Goal: Use online tool/utility: Utilize a website feature to perform a specific function

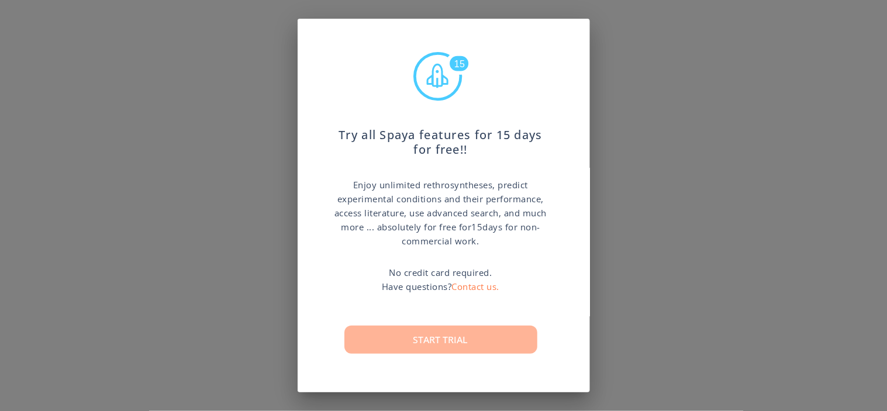
click at [494, 338] on button "Start trial" at bounding box center [440, 340] width 193 height 28
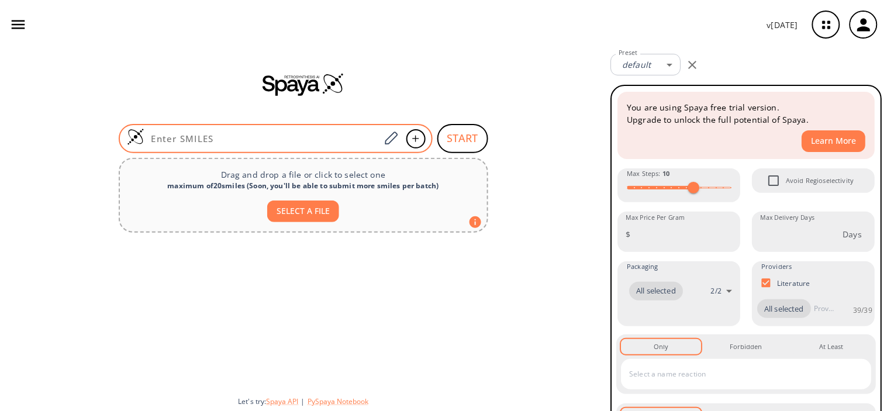
click at [233, 132] on div at bounding box center [276, 138] width 314 height 29
click at [264, 142] on input at bounding box center [262, 139] width 236 height 12
paste input "C/C(COC1CCCCO1)=C\C(OC)=O"
type input "C/C(COC1CCCCO1)=C\C(OC)=O"
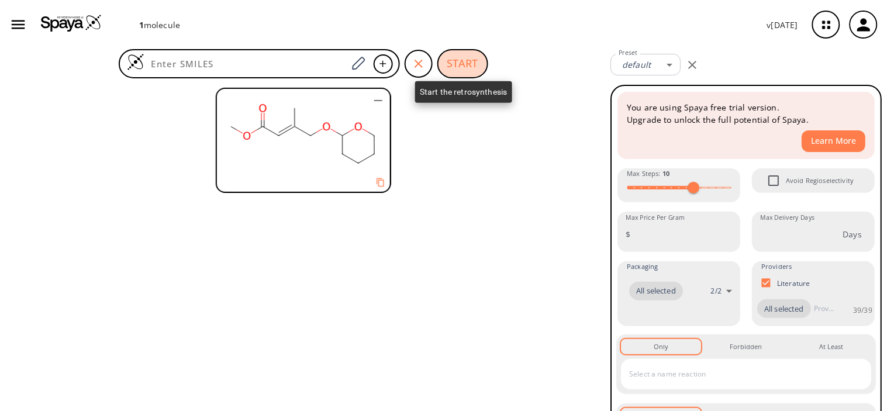
click at [469, 60] on button "START" at bounding box center [462, 63] width 51 height 29
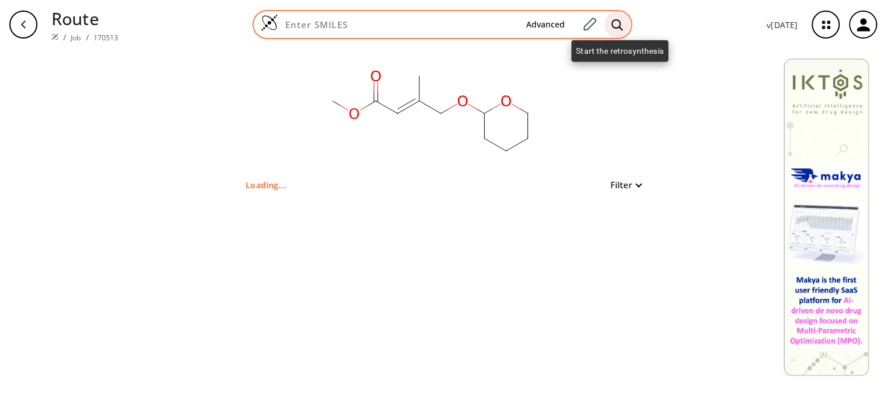
click at [622, 19] on icon at bounding box center [618, 25] width 12 height 12
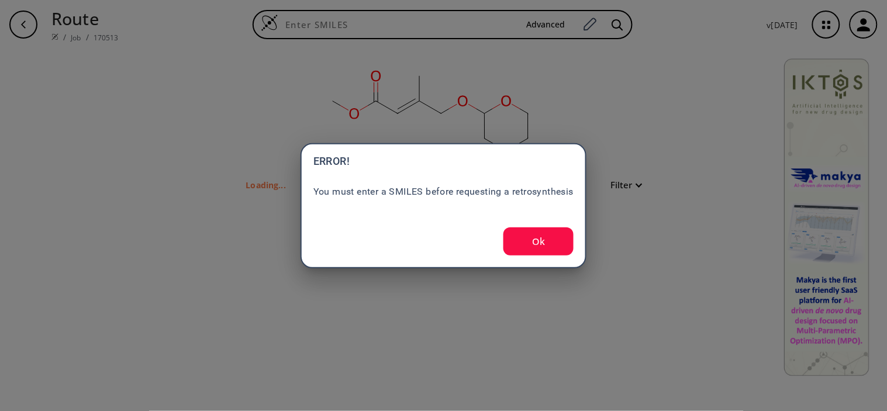
click at [551, 230] on button "Ok" at bounding box center [538, 241] width 70 height 28
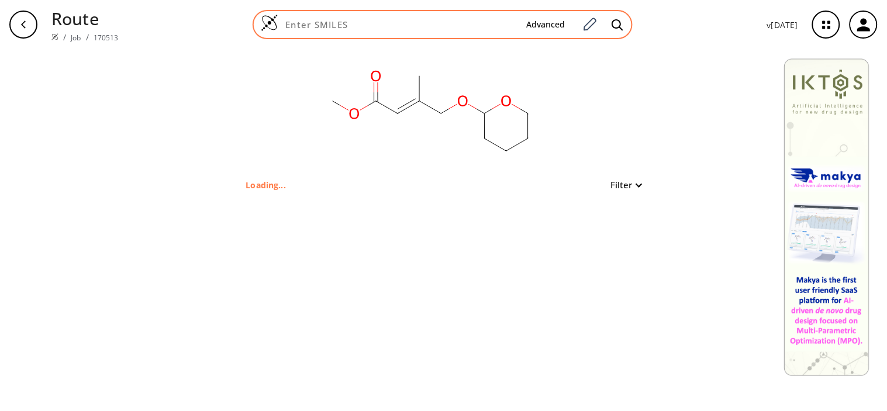
click at [387, 25] on input at bounding box center [397, 25] width 239 height 12
paste input "C/C(COC1CCCCO1)=C\C(OC)=O"
type input "C/C(COC1CCCCO1)=C\C(OC)=O"
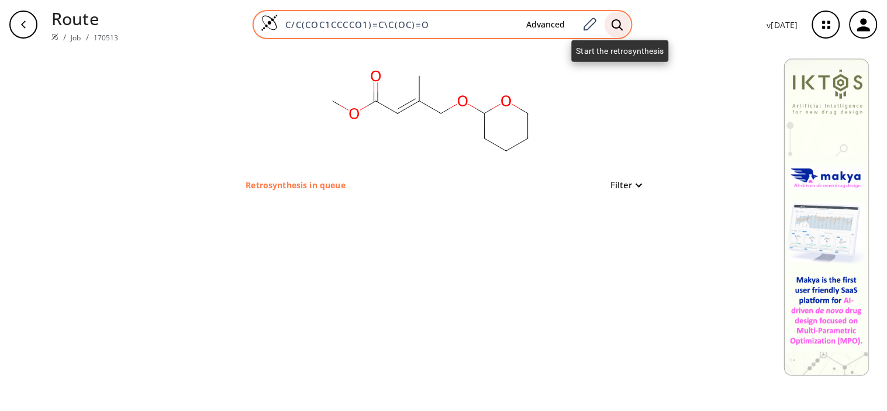
click at [615, 23] on icon at bounding box center [617, 24] width 11 height 11
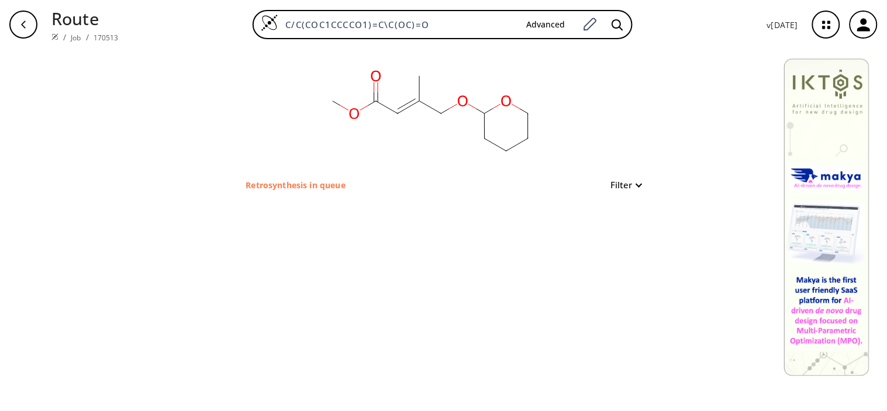
click at [16, 27] on div "button" at bounding box center [23, 25] width 28 height 28
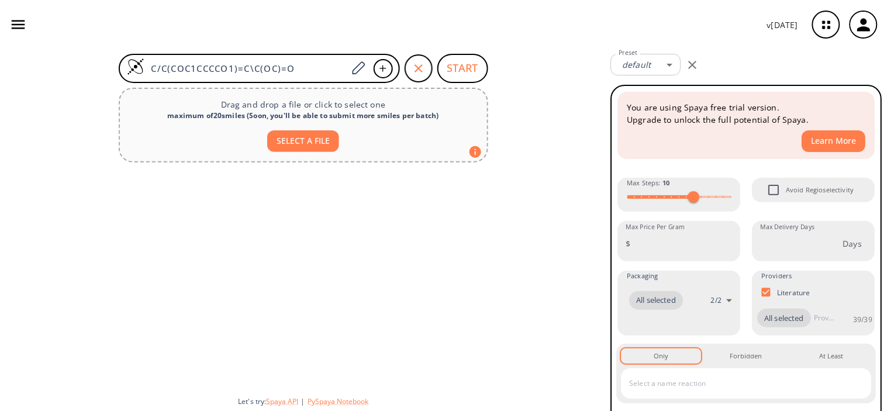
click at [16, 27] on icon "button" at bounding box center [18, 25] width 18 height 18
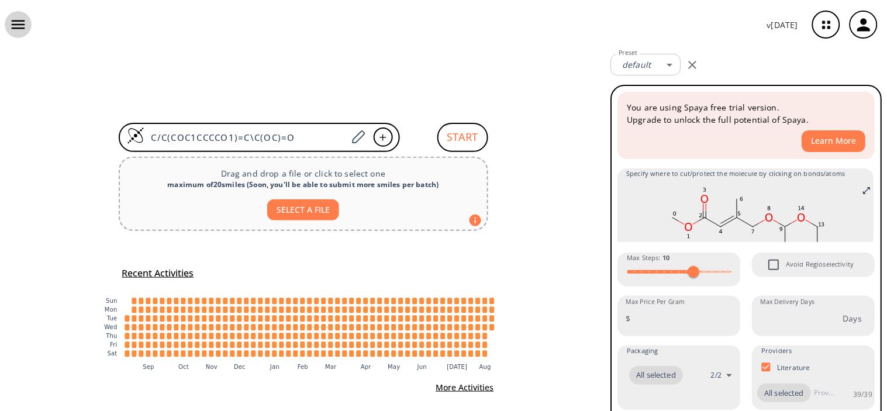
click at [16, 27] on icon "button" at bounding box center [18, 25] width 18 height 18
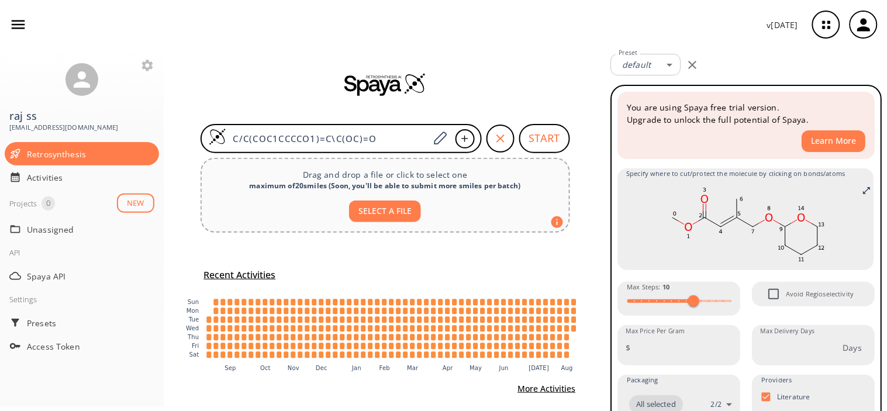
click at [16, 27] on icon "button" at bounding box center [18, 25] width 18 height 18
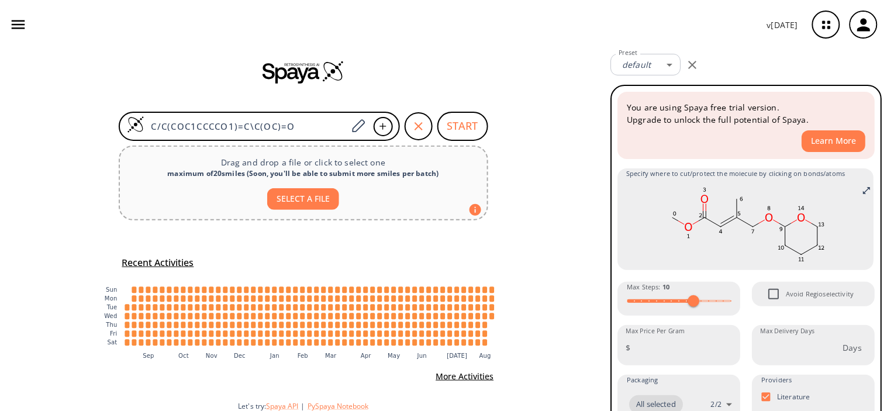
scroll to position [15, 0]
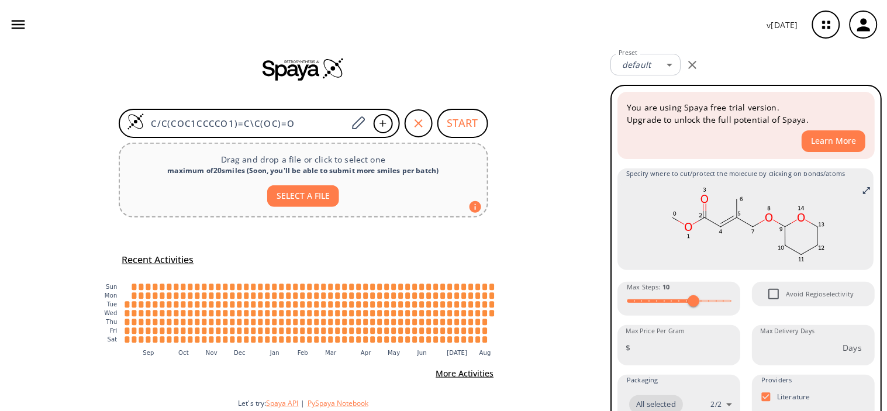
click at [149, 260] on h5 "Recent Activities" at bounding box center [158, 260] width 72 height 12
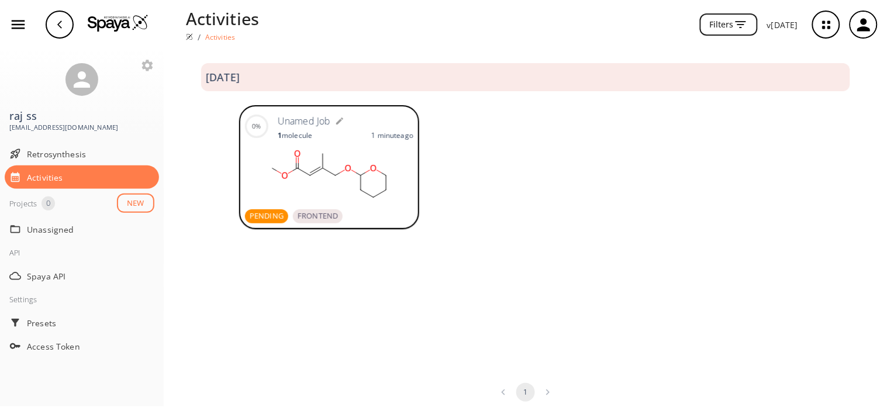
click at [320, 161] on rect at bounding box center [329, 175] width 168 height 58
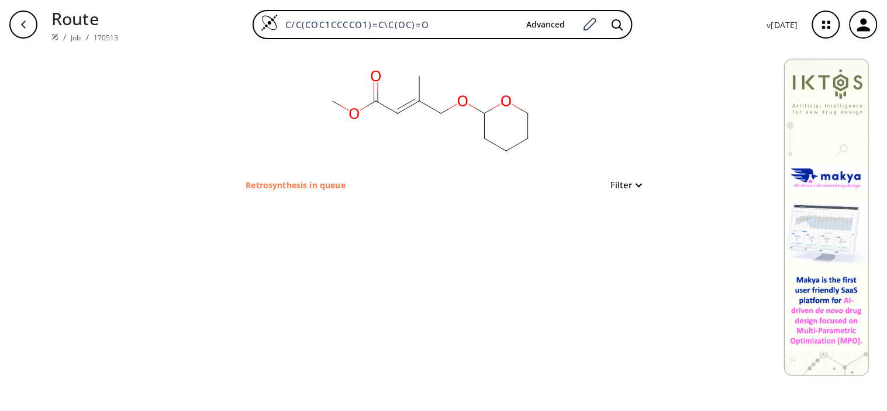
drag, startPoint x: 305, startPoint y: 10, endPoint x: 243, endPoint y: 13, distance: 62.1
click at [243, 13] on div "C/C(COC1CCCCO1)=C\C(OC)=O Advanced" at bounding box center [443, 24] width 630 height 29
type input "C"
paste input "O=C(O)C1=CC(/N=N/C2=CC=C(S(=O)(NC3=NC=CC=C3)=O)C=C2C4=CC=C(S(=O)(NC5=NC=CC=C5)=…"
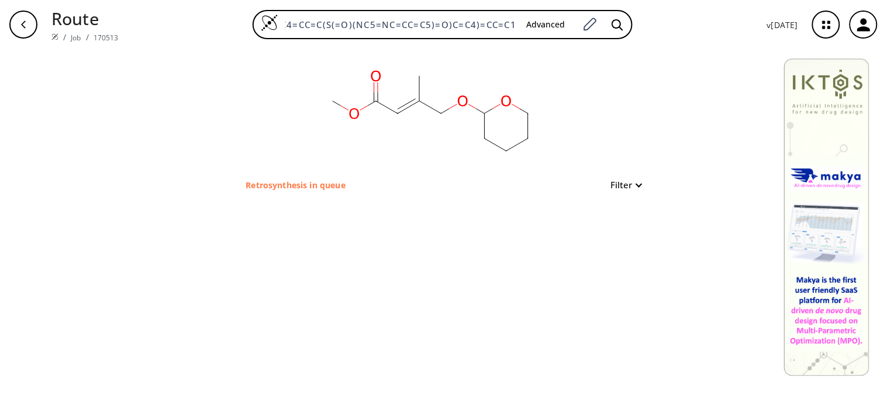
type input "O=C(O)C1=CC(/N=N/C2=CC=C(S(=O)(NC3=NC=CC=C3)=O)C=C2C4=CC=C(S(=O)(NC5=NC=CC=C5)=…"
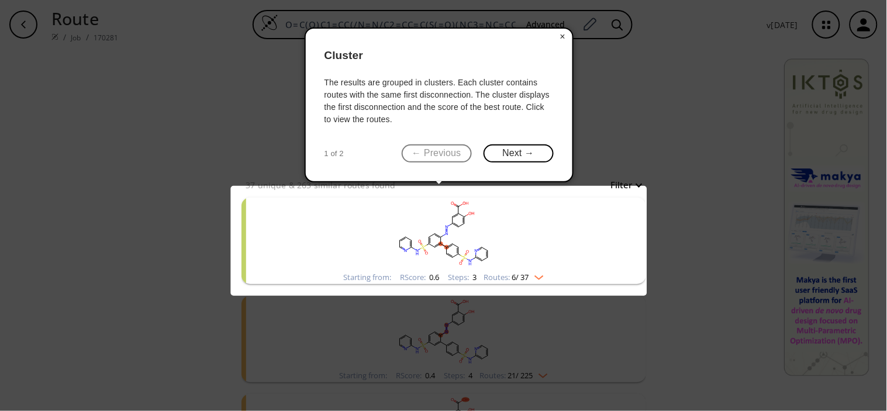
click at [565, 35] on button "×" at bounding box center [563, 37] width 19 height 16
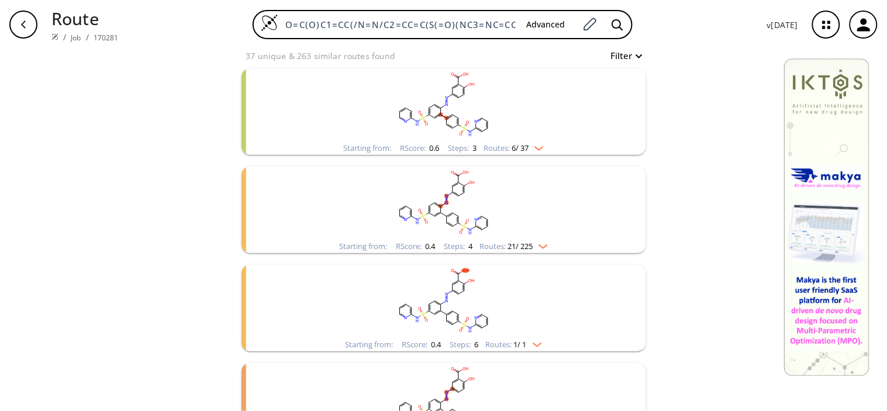
scroll to position [130, 0]
click at [502, 115] on rect "clusters" at bounding box center [444, 104] width 304 height 73
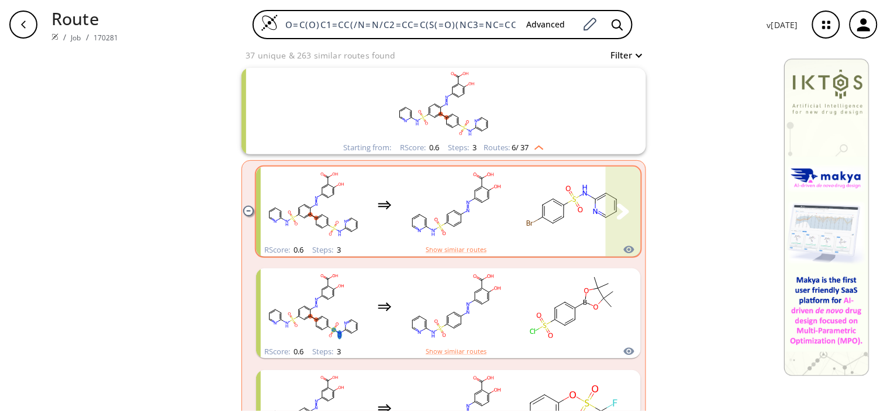
click at [478, 199] on rect "clusters" at bounding box center [455, 204] width 105 height 73
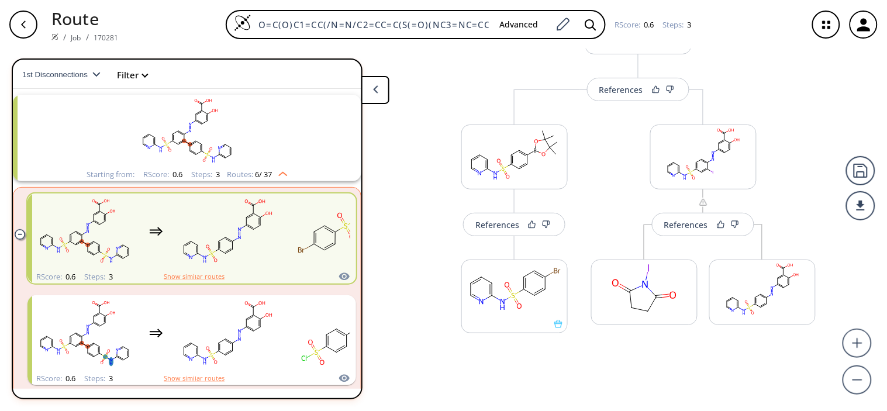
scroll to position [102, 0]
click at [674, 225] on div "References" at bounding box center [686, 224] width 44 height 8
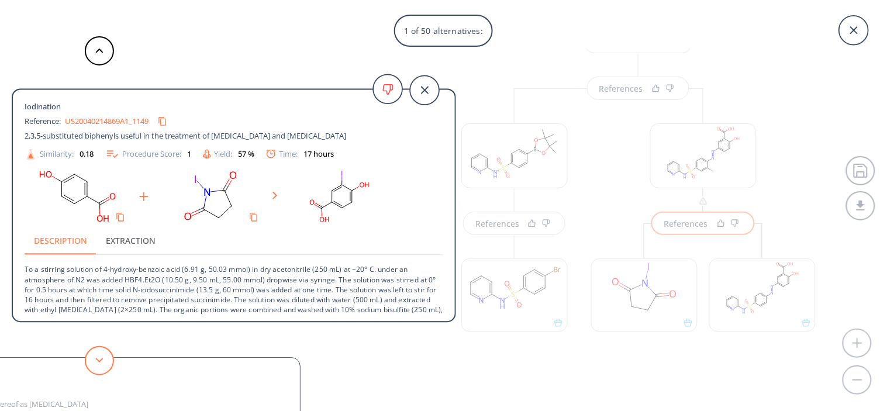
click at [105, 365] on button at bounding box center [99, 360] width 29 height 29
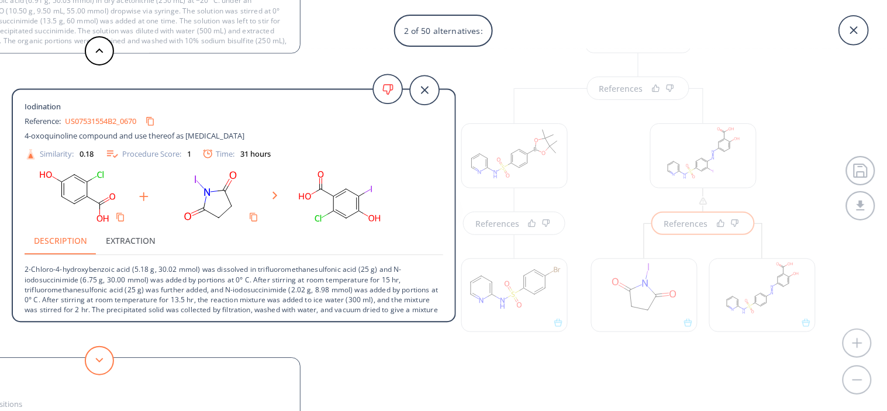
click at [105, 365] on button at bounding box center [99, 360] width 29 height 29
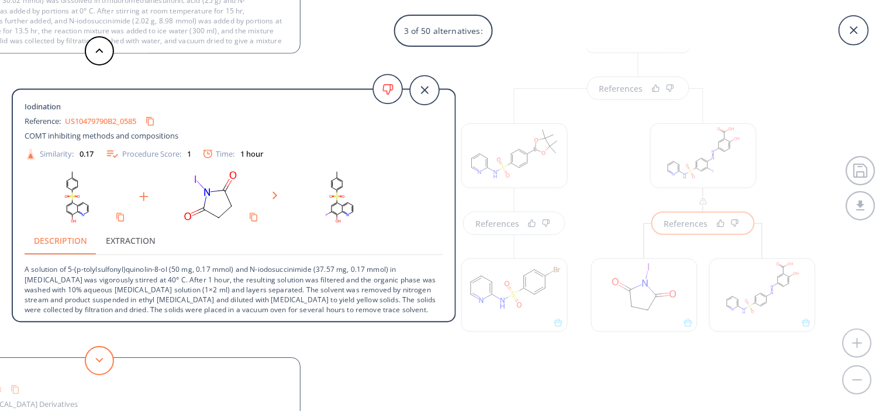
click at [105, 365] on button at bounding box center [99, 360] width 29 height 29
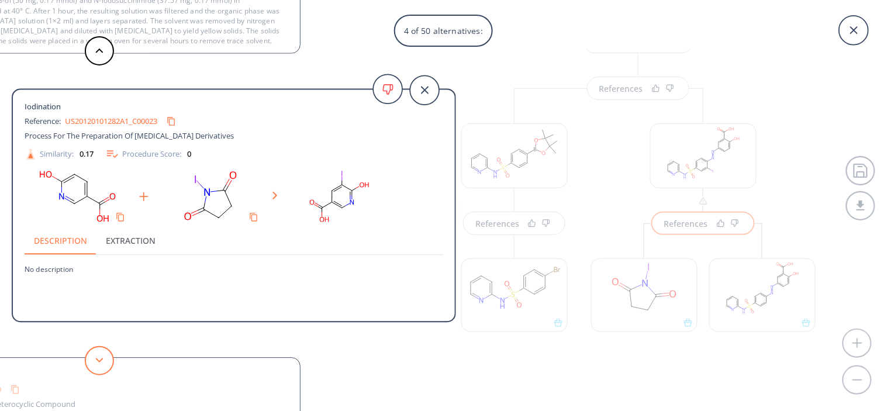
click at [105, 365] on button at bounding box center [99, 360] width 29 height 29
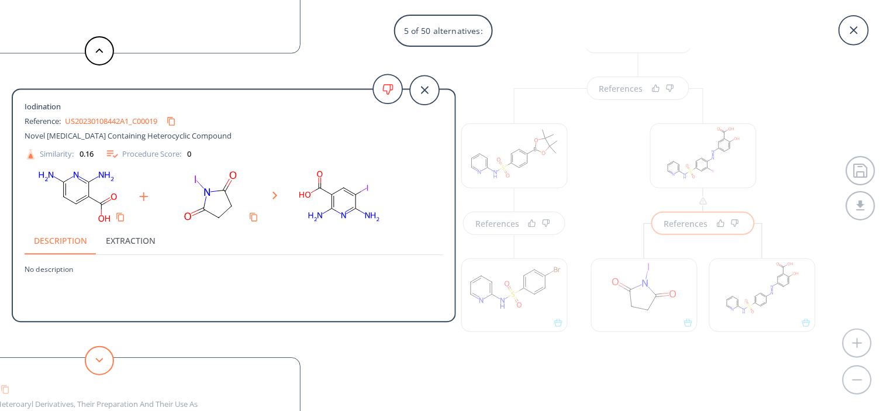
click at [105, 365] on button at bounding box center [99, 360] width 29 height 29
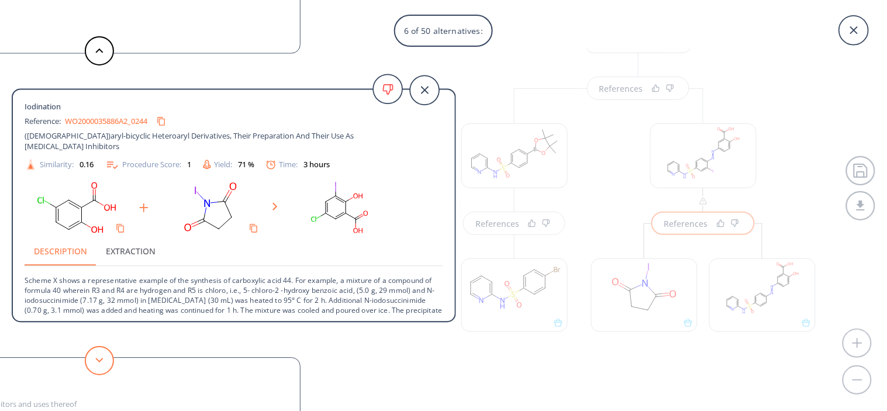
click at [105, 365] on button at bounding box center [99, 360] width 29 height 29
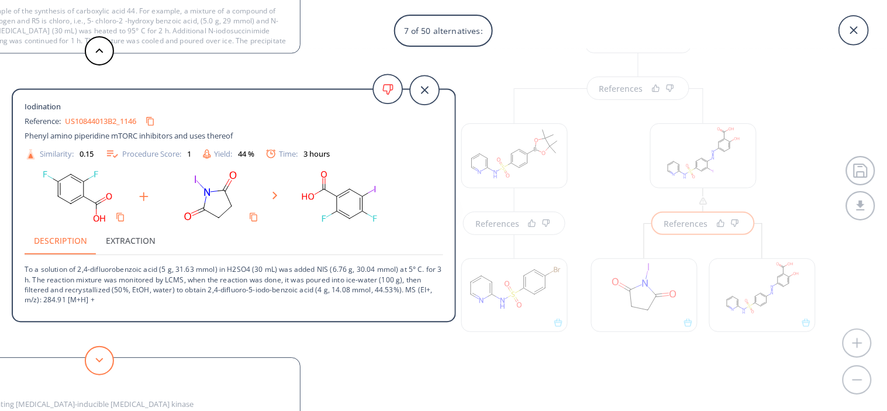
click at [105, 365] on button at bounding box center [99, 360] width 29 height 29
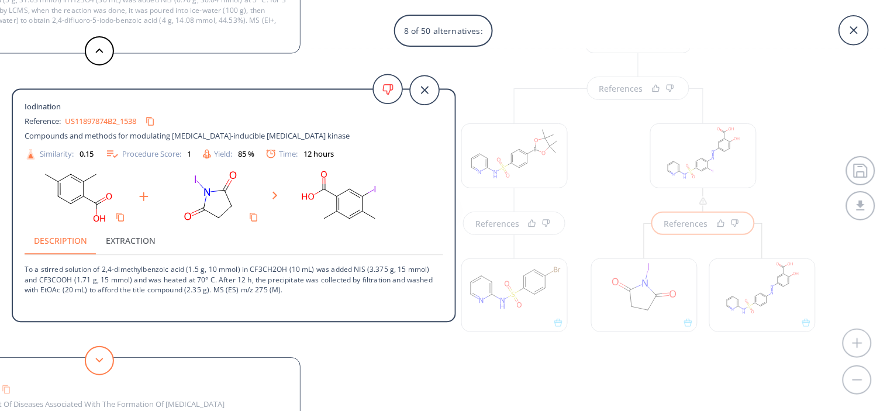
click at [105, 365] on button at bounding box center [99, 360] width 29 height 29
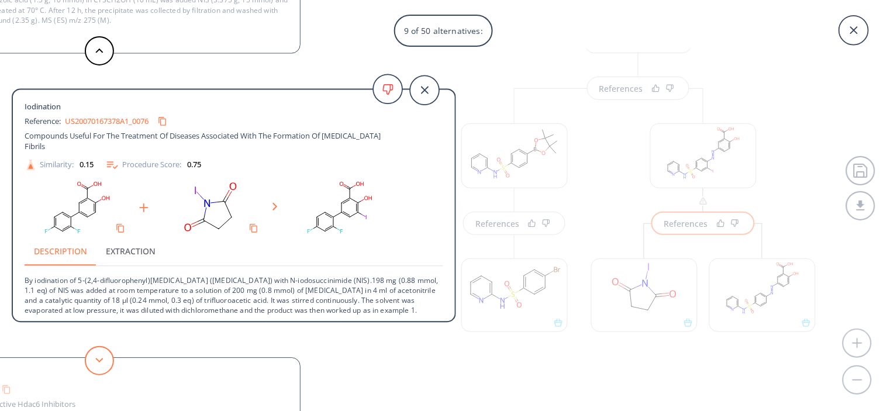
click at [105, 365] on button at bounding box center [99, 360] width 29 height 29
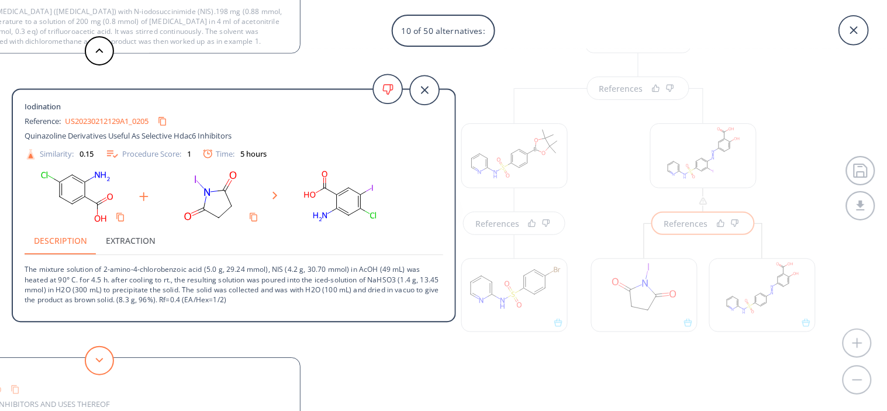
click at [105, 365] on button at bounding box center [99, 360] width 29 height 29
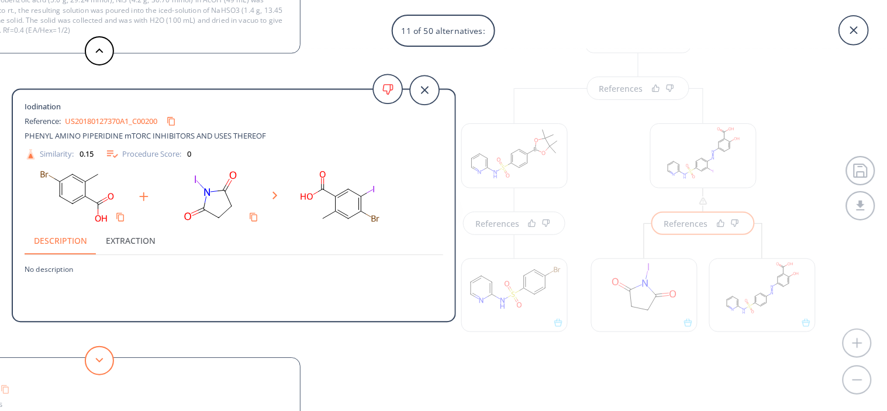
click at [105, 365] on button at bounding box center [99, 360] width 29 height 29
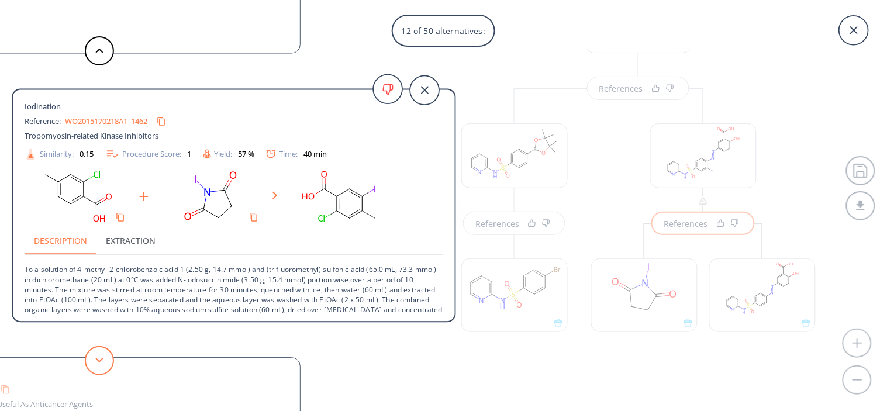
click at [105, 365] on button at bounding box center [99, 360] width 29 height 29
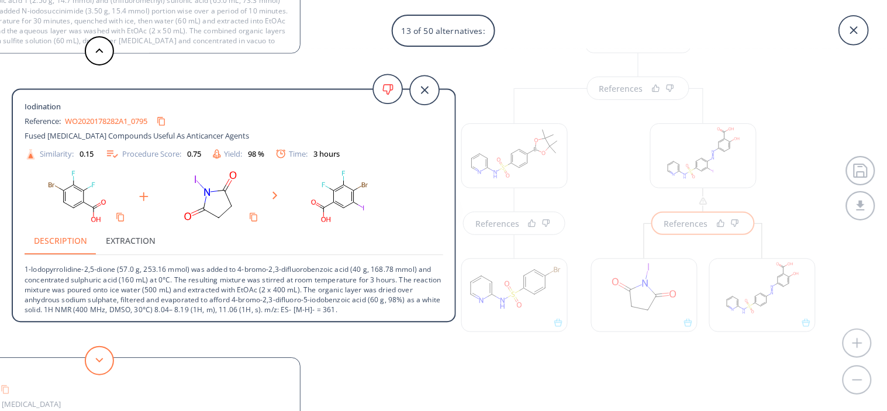
click at [103, 361] on button at bounding box center [99, 360] width 29 height 29
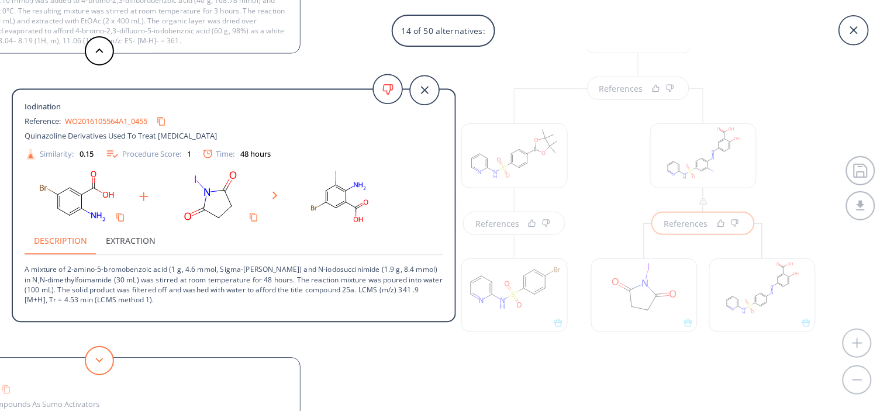
click at [103, 361] on button at bounding box center [99, 360] width 29 height 29
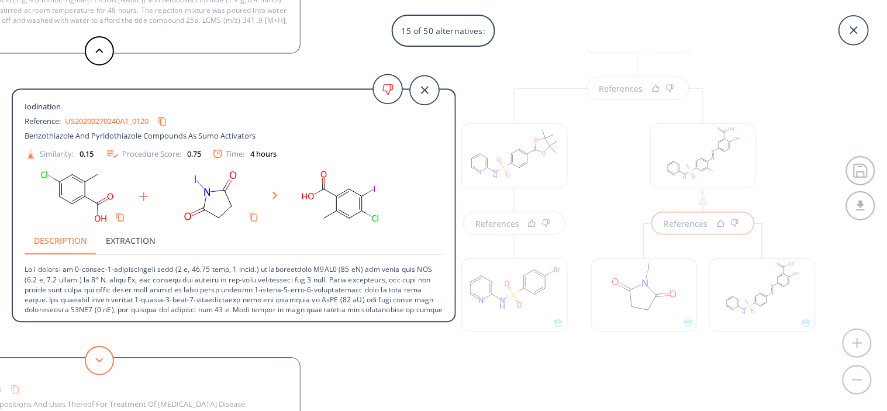
click at [103, 361] on button at bounding box center [99, 360] width 29 height 29
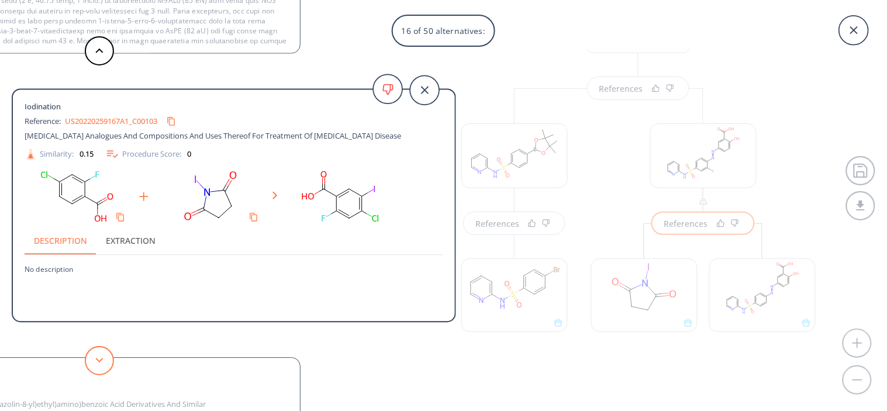
click at [103, 361] on button at bounding box center [99, 360] width 29 height 29
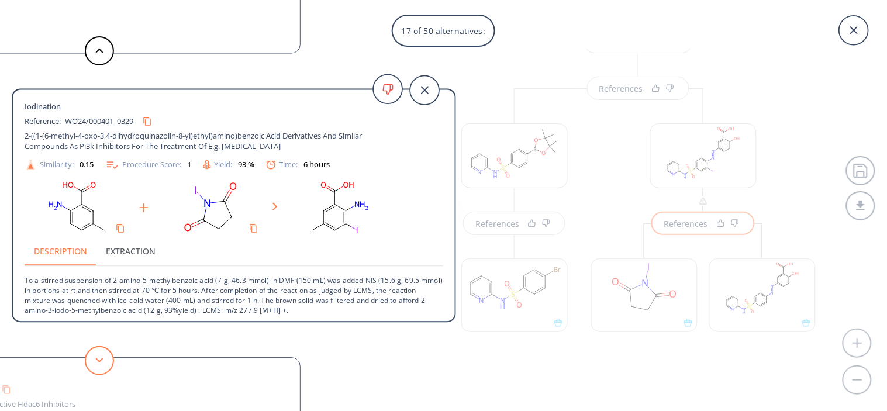
click at [103, 361] on button at bounding box center [99, 360] width 29 height 29
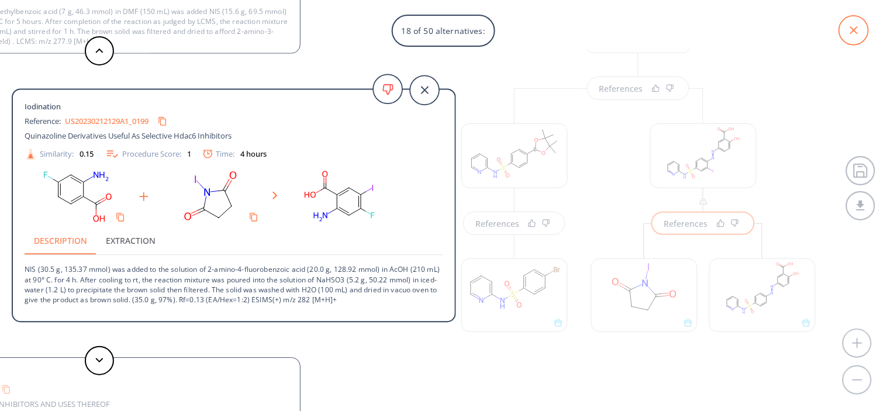
click at [848, 32] on icon at bounding box center [853, 30] width 29 height 29
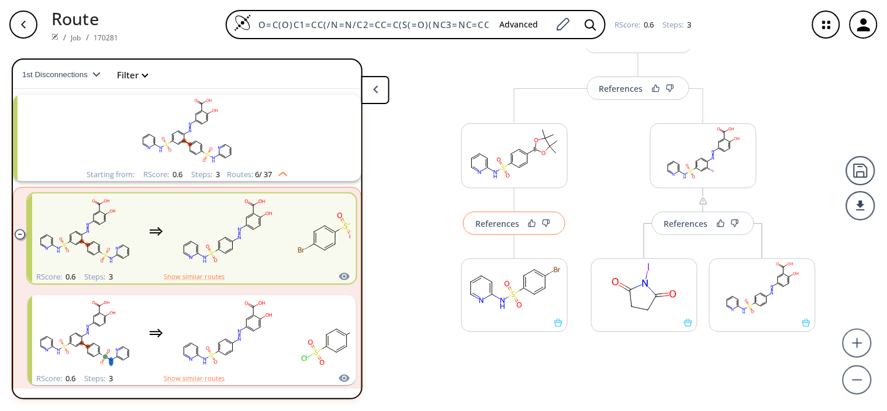
click at [486, 224] on div "References" at bounding box center [497, 224] width 44 height 8
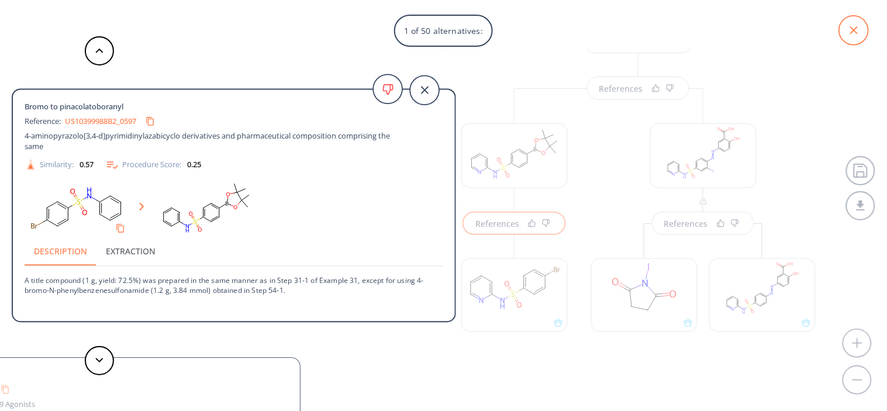
click at [854, 29] on icon at bounding box center [854, 30] width 8 height 8
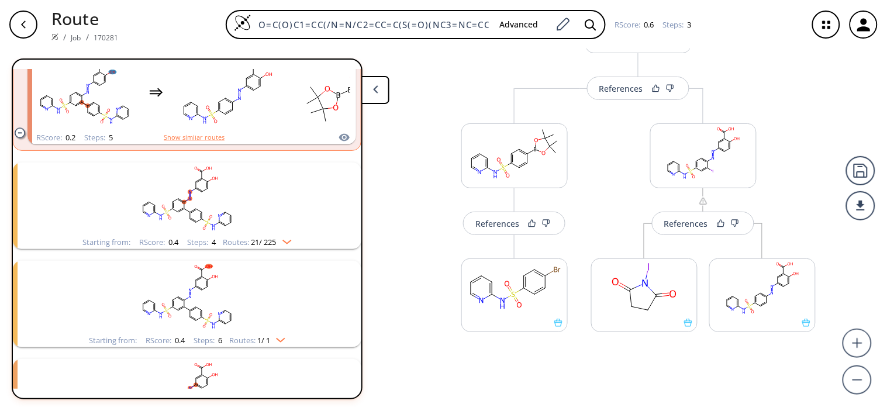
scroll to position [675, 0]
click at [225, 219] on rect "clusters" at bounding box center [187, 197] width 304 height 73
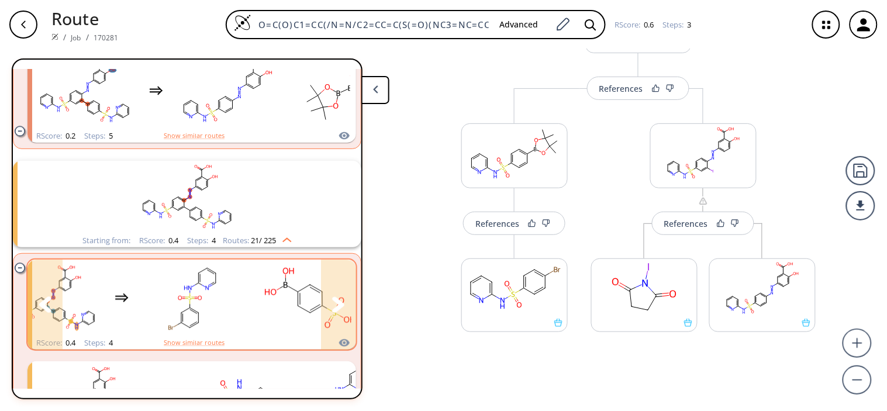
click at [241, 294] on rect "clusters" at bounding box center [192, 297] width 105 height 73
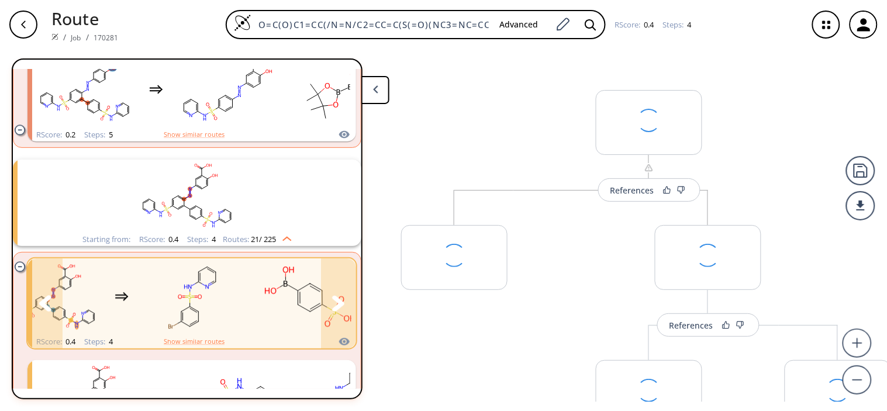
click at [241, 294] on rect "clusters" at bounding box center [192, 296] width 105 height 73
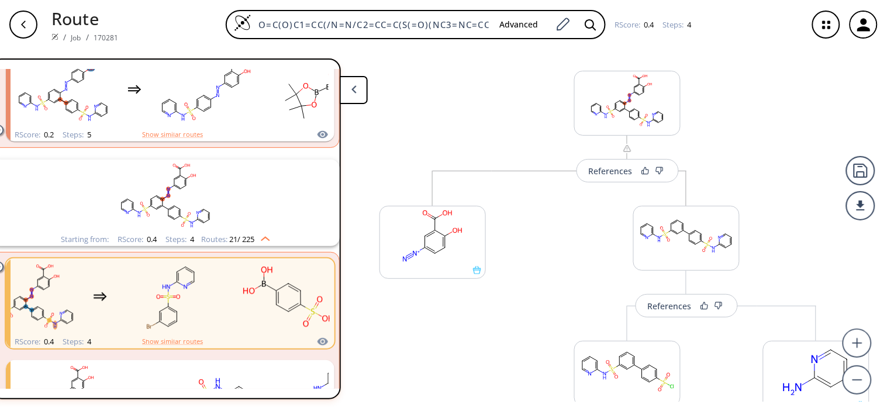
scroll to position [0, 0]
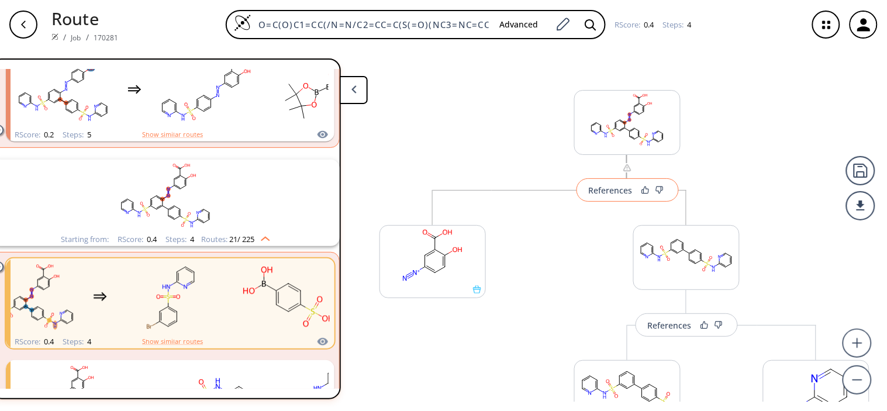
click at [595, 195] on button "References" at bounding box center [628, 189] width 102 height 23
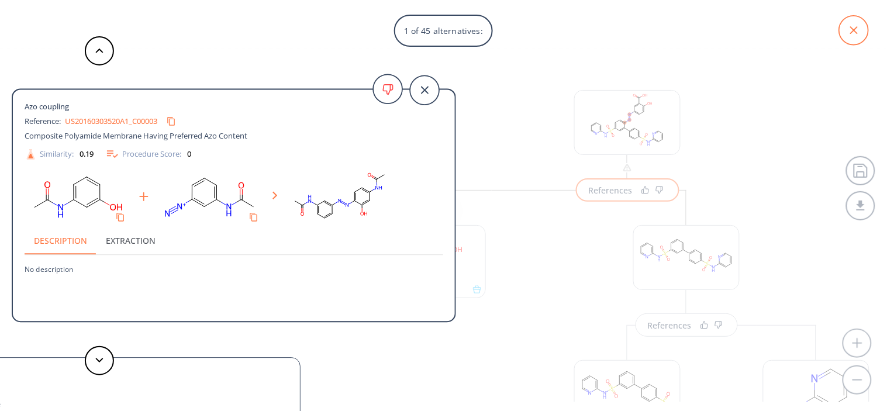
click at [846, 34] on icon at bounding box center [853, 30] width 29 height 29
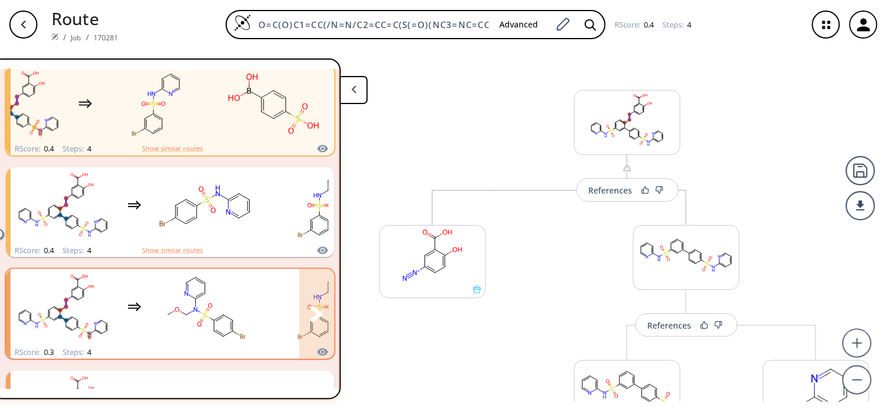
scroll to position [871, 0]
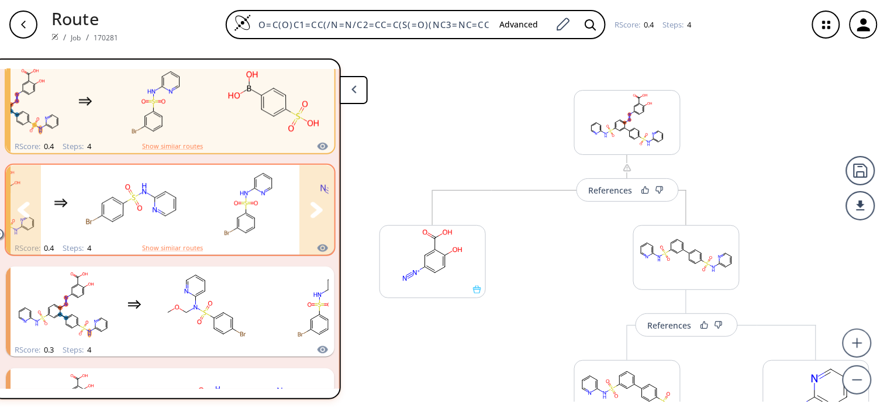
click at [180, 202] on div "clusters" at bounding box center [178, 203] width 482 height 77
click at [180, 201] on div "clusters" at bounding box center [178, 203] width 482 height 77
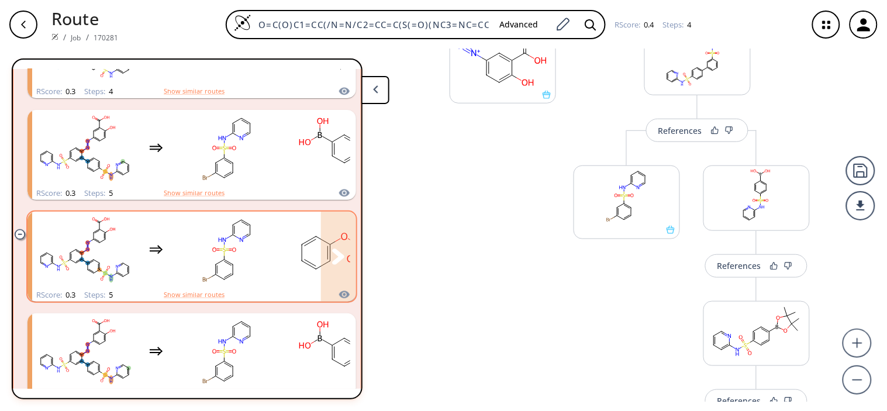
scroll to position [1296, 0]
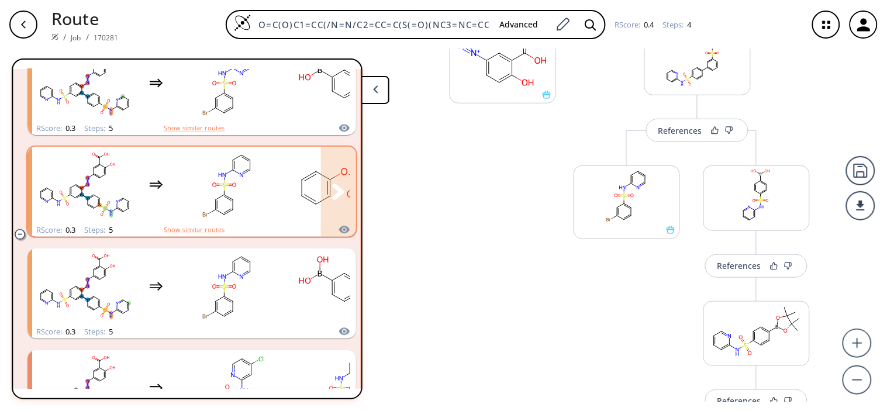
click at [268, 199] on rect "clusters" at bounding box center [227, 185] width 105 height 73
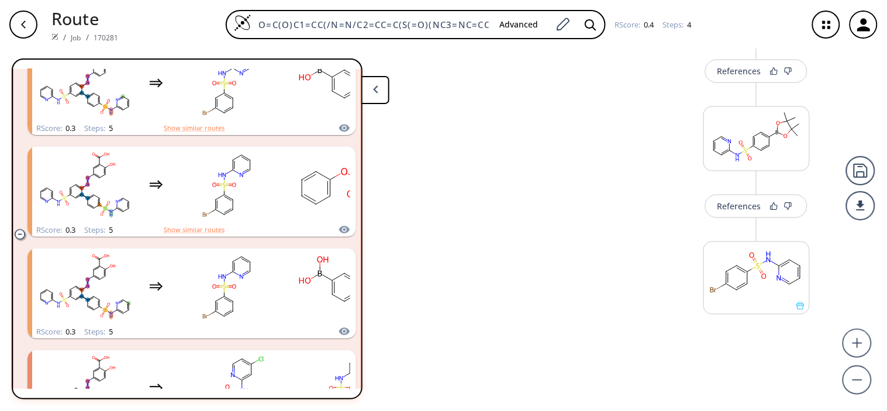
scroll to position [1298, 0]
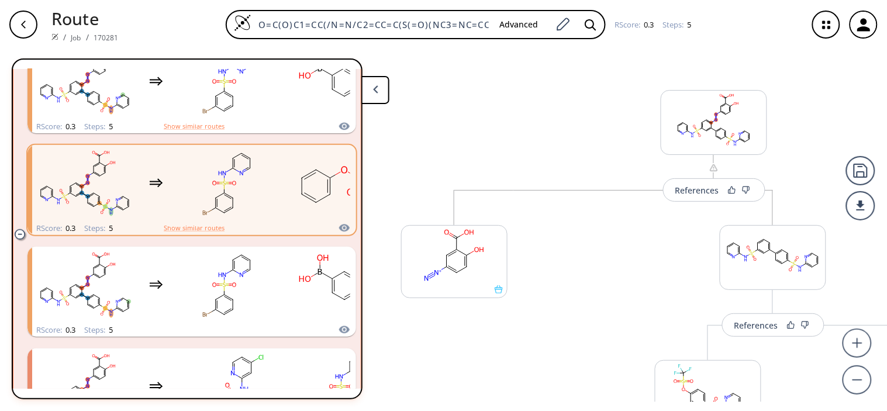
click at [6, 23] on button "button" at bounding box center [23, 24] width 37 height 37
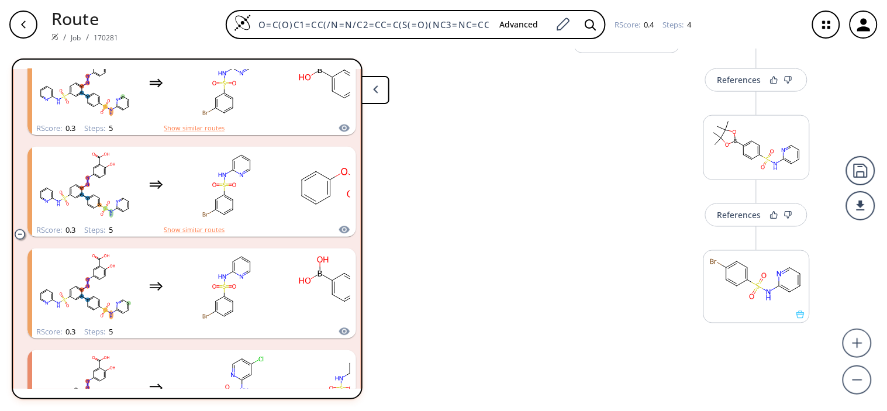
scroll to position [325, 0]
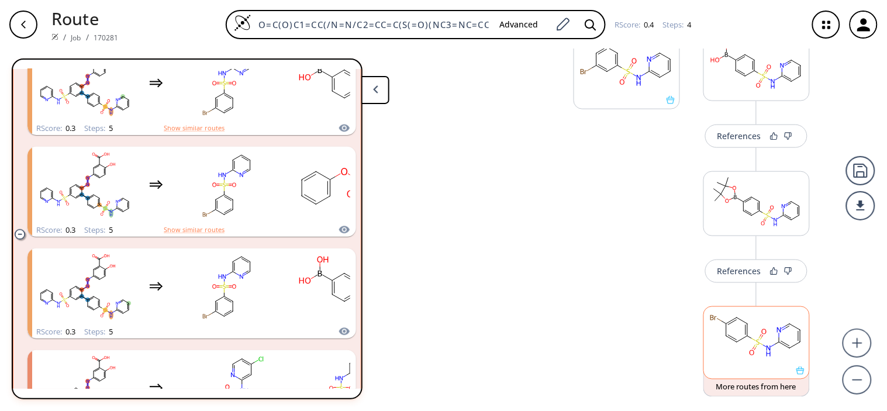
click at [744, 340] on ellipse at bounding box center [747, 336] width 7 height 7
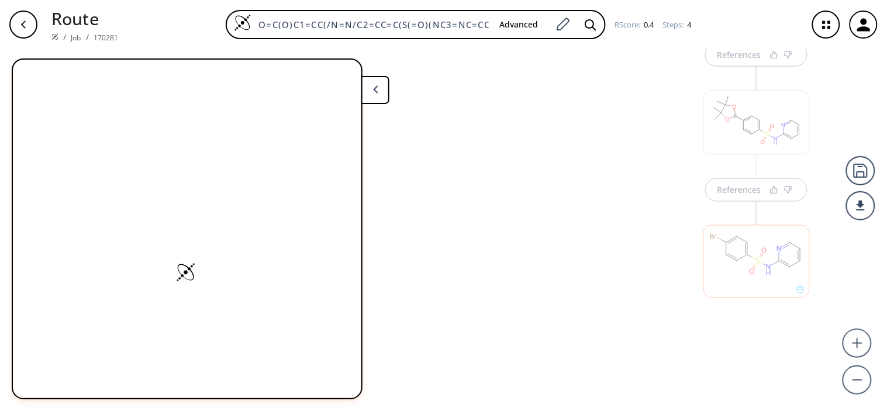
scroll to position [419, 0]
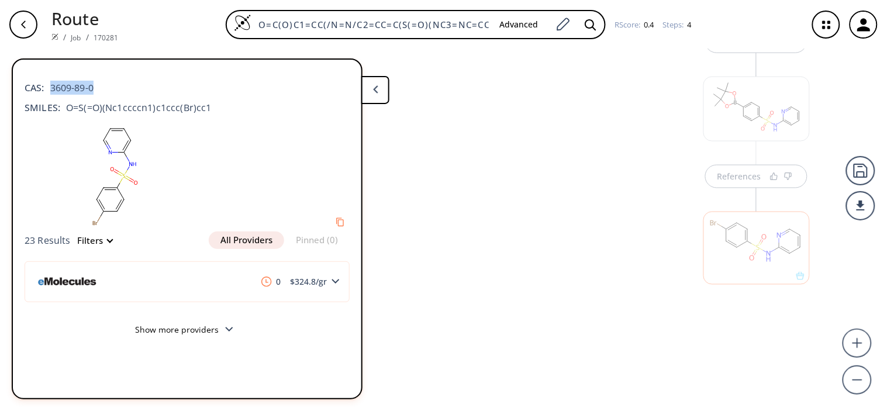
drag, startPoint x: 71, startPoint y: 88, endPoint x: 116, endPoint y: 91, distance: 45.1
click at [116, 91] on div "CAS: 3609-89-0" at bounding box center [187, 82] width 325 height 26
copy span "3609-89-0"
click at [377, 92] on icon at bounding box center [375, 89] width 5 height 8
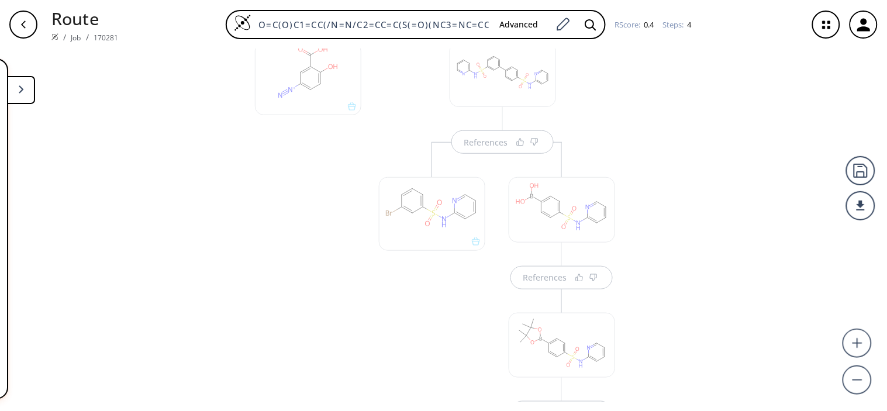
scroll to position [195, 0]
click at [430, 203] on div at bounding box center [432, 201] width 106 height 73
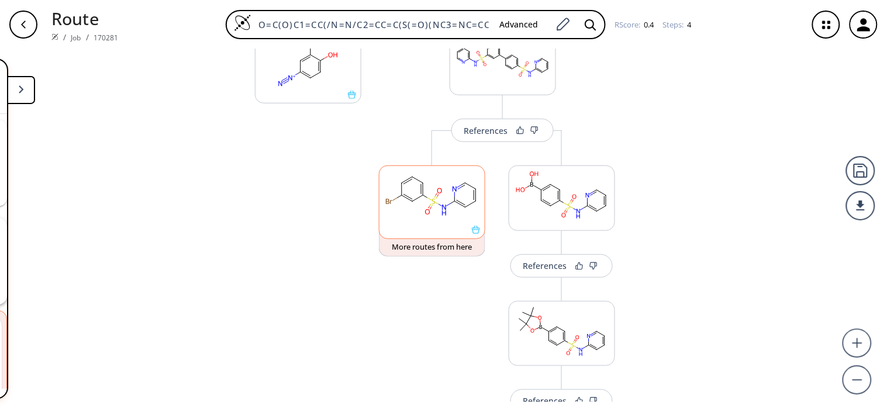
scroll to position [123, 0]
click at [432, 203] on icon at bounding box center [434, 201] width 4 height 5
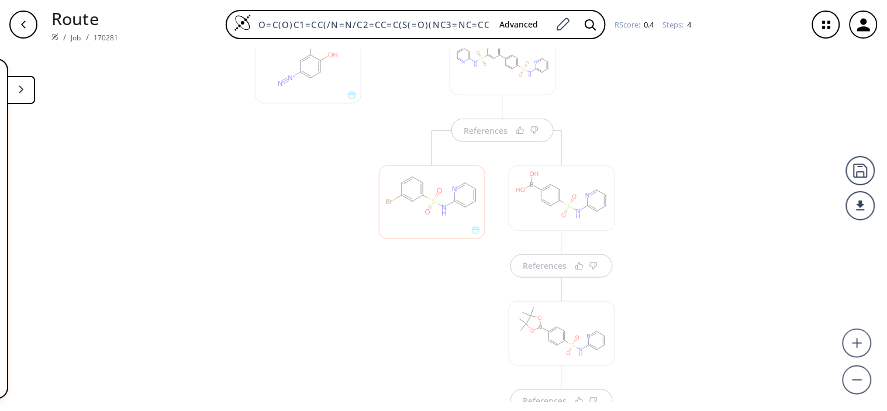
scroll to position [277, 0]
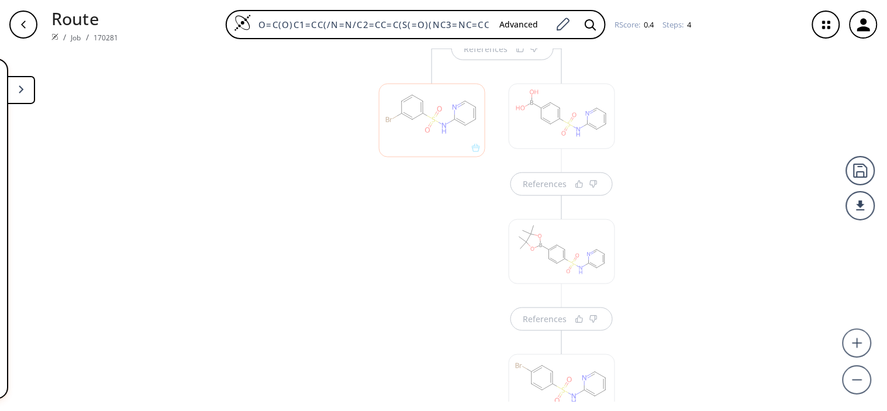
drag, startPoint x: 28, startPoint y: 90, endPoint x: 38, endPoint y: 104, distance: 17.2
click at [27, 90] on button at bounding box center [21, 90] width 28 height 28
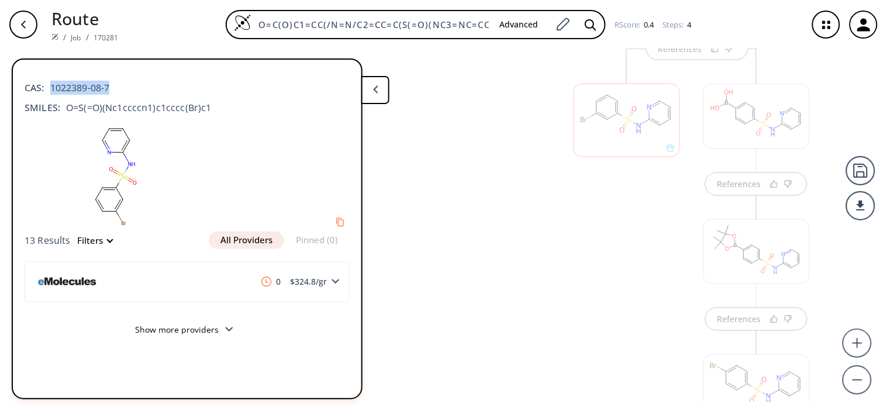
drag, startPoint x: 113, startPoint y: 83, endPoint x: 47, endPoint y: 74, distance: 66.7
click at [47, 74] on div "CAS: 1022389-08-7" at bounding box center [187, 82] width 325 height 26
copy span "1022389-08-7"
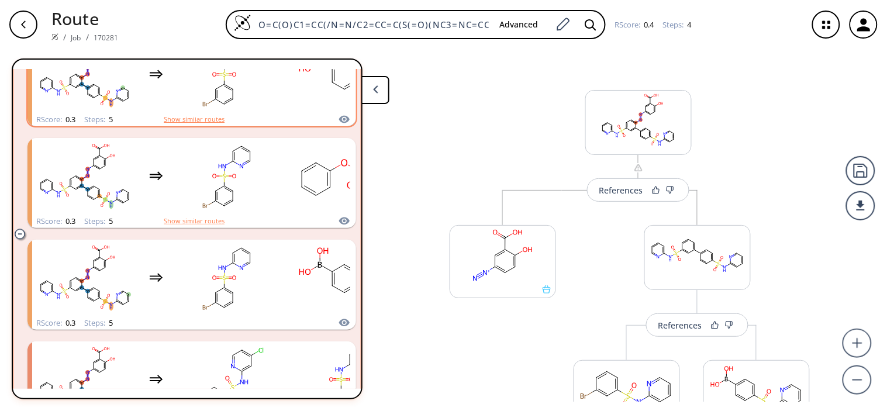
scroll to position [731, 0]
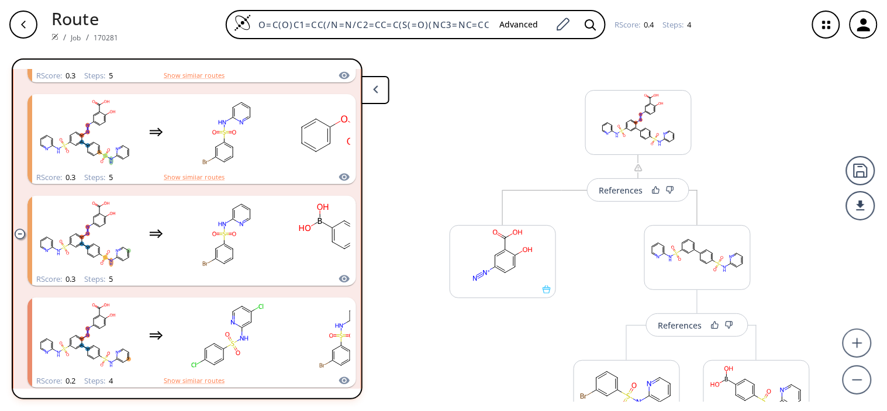
click at [367, 79] on button at bounding box center [375, 90] width 28 height 28
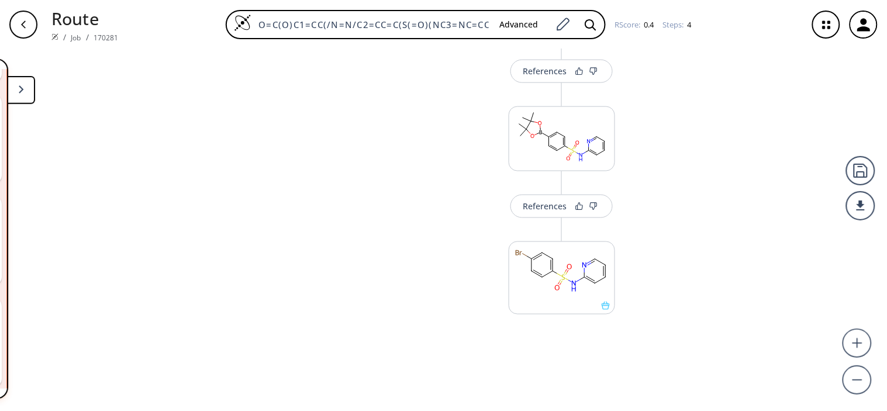
scroll to position [419, 0]
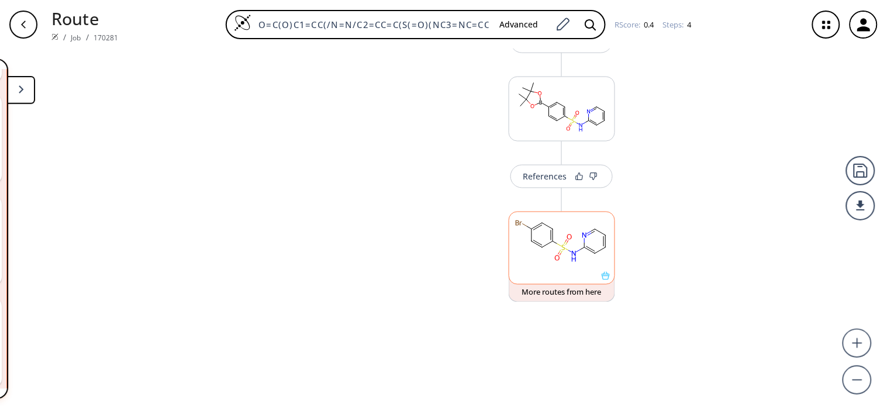
click at [546, 253] on rect at bounding box center [561, 242] width 105 height 60
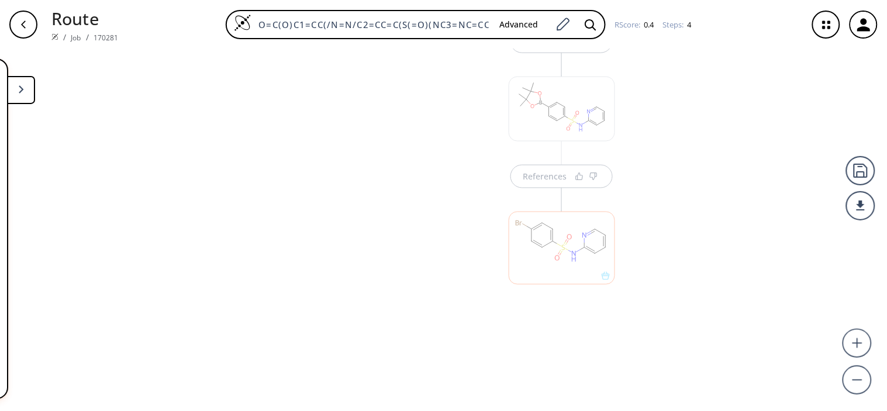
click at [25, 86] on button at bounding box center [21, 90] width 28 height 28
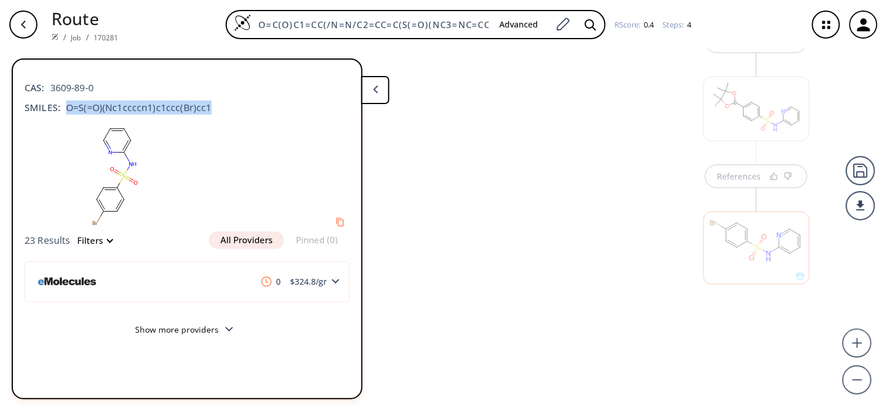
drag, startPoint x: 64, startPoint y: 107, endPoint x: 226, endPoint y: 102, distance: 162.0
click at [226, 102] on div "SMILES: O=S(=O)(Nc1ccccn1)c1ccc(Br)cc1" at bounding box center [187, 108] width 325 height 14
copy span "O=S(=O)(Nc1ccccn1)c1ccc(Br)cc1"
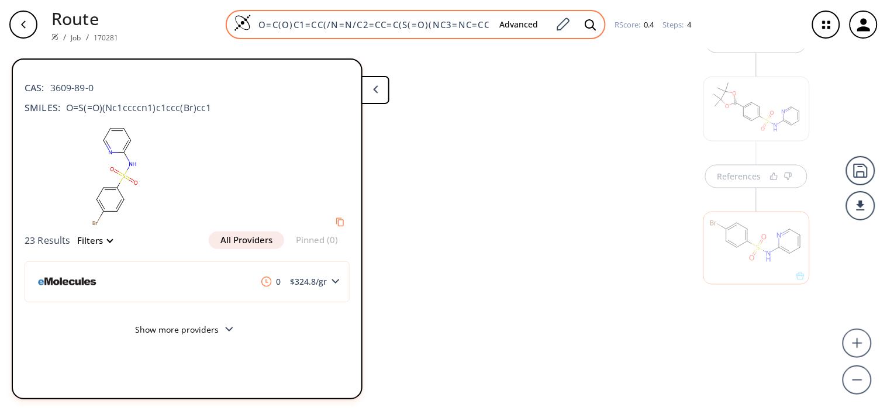
click at [383, 22] on input "O=C(O)C1=CC(/N=N/C2=CC=C(S(=O)(NC3=NC=CC=C3)=O)C=C2C4=CC=C(S(=O)(NC5=NC=CC=C5)=…" at bounding box center [370, 25] width 239 height 12
paste input "O=S(=O)(Nc1ccccn1)c1ccc(Br)cc1"
type input "O=S(=O)(Nc1ccccn1)c1ccc(Br)cc1"
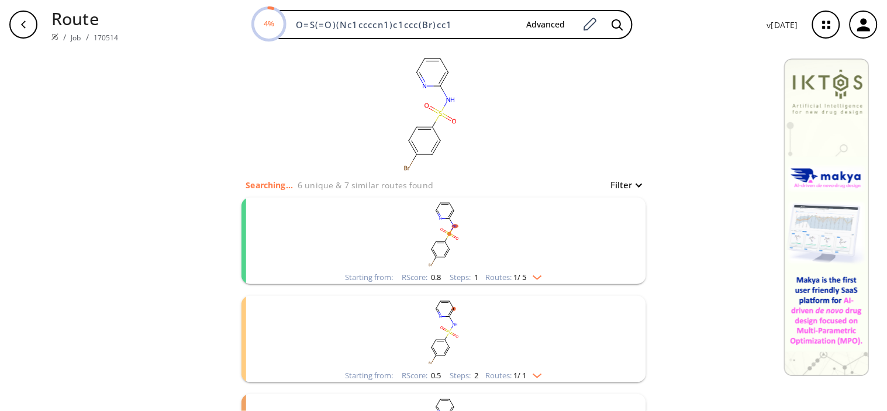
click at [512, 215] on rect "clusters" at bounding box center [444, 234] width 304 height 73
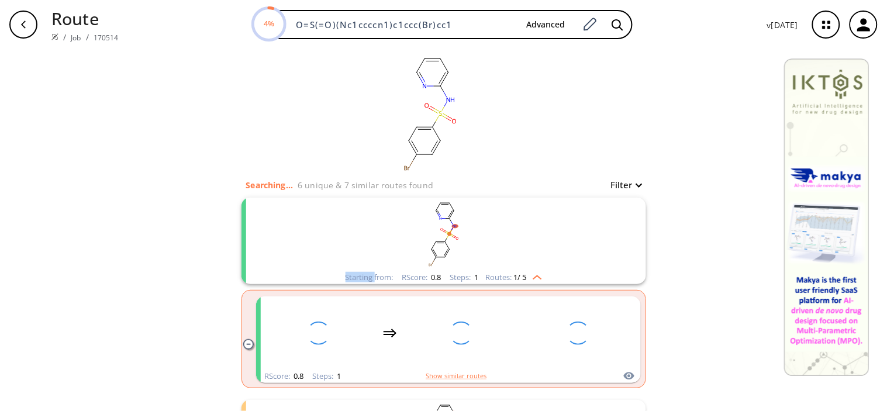
click at [512, 215] on rect "clusters" at bounding box center [444, 234] width 304 height 73
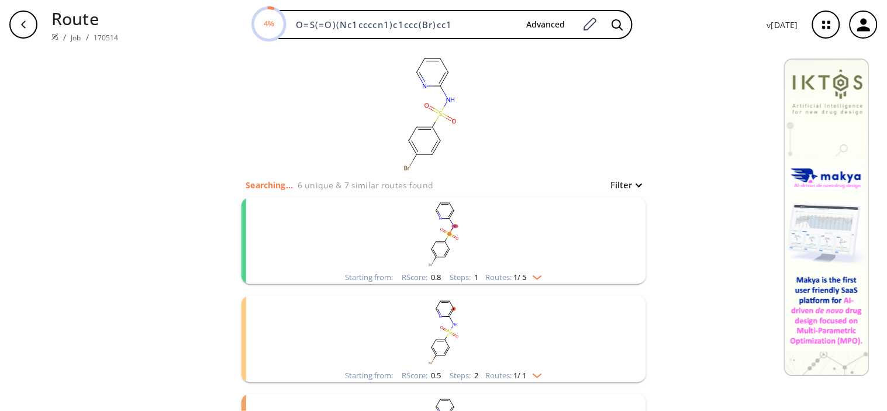
click at [510, 202] on rect "clusters" at bounding box center [444, 234] width 304 height 73
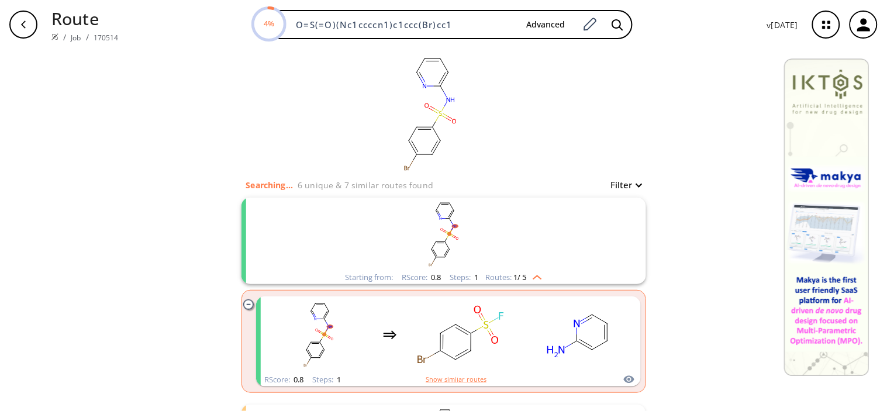
scroll to position [65, 0]
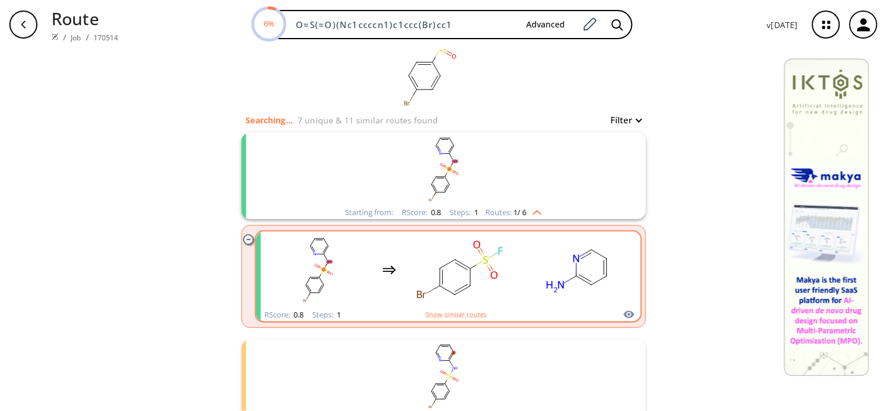
click at [510, 269] on div "clusters" at bounding box center [447, 270] width 365 height 77
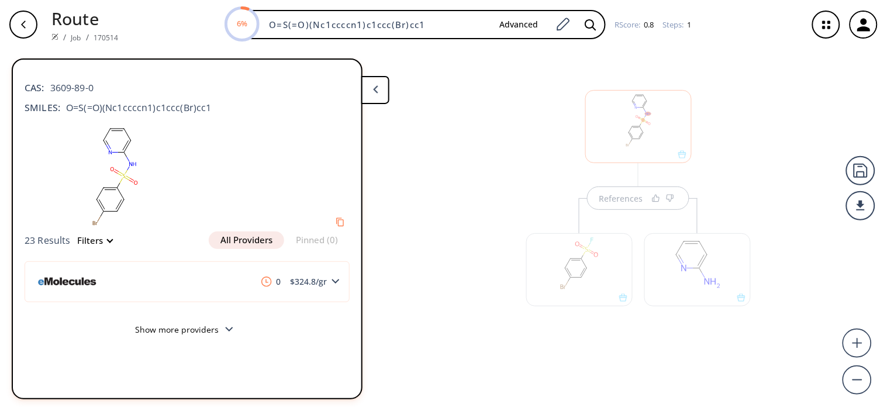
click at [388, 94] on button at bounding box center [375, 90] width 28 height 28
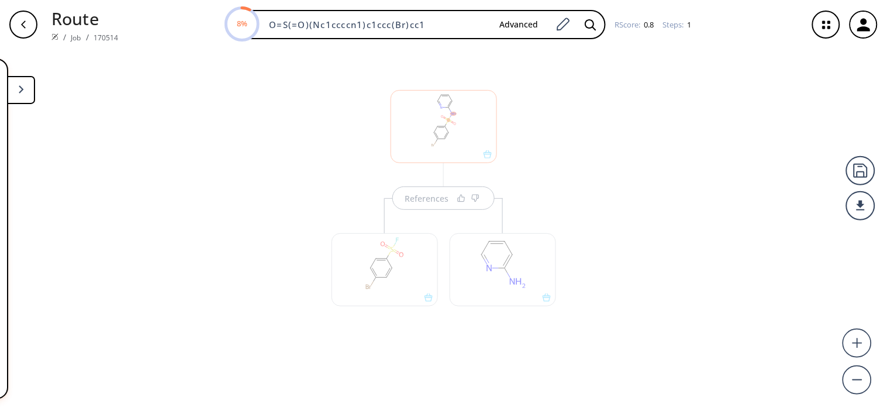
click at [370, 133] on div "References" at bounding box center [444, 204] width 248 height 298
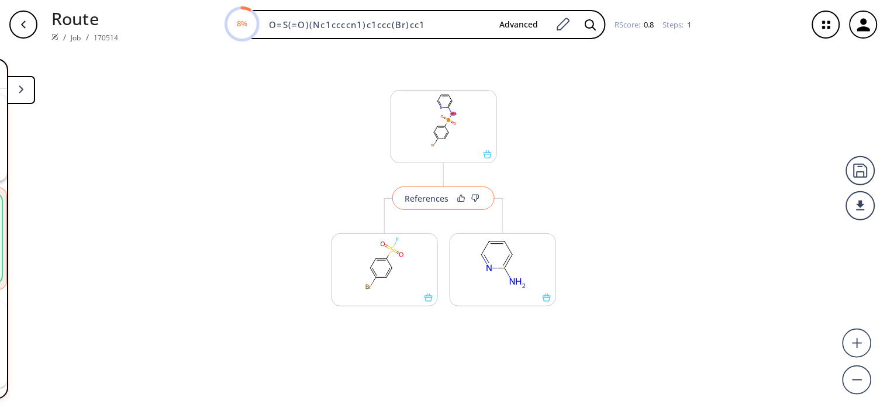
click at [437, 209] on button "References" at bounding box center [443, 198] width 102 height 23
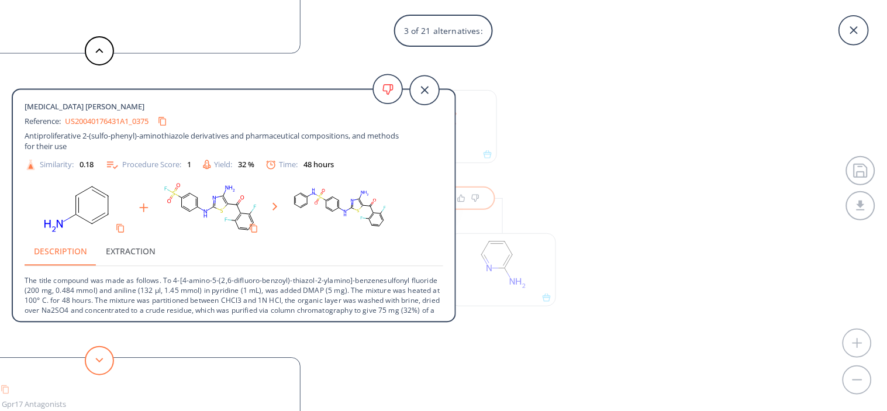
drag, startPoint x: 87, startPoint y: 346, endPoint x: 96, endPoint y: 347, distance: 10.0
click at [94, 347] on div at bounding box center [99, 360] width 35 height 29
click at [100, 351] on button at bounding box center [99, 360] width 29 height 29
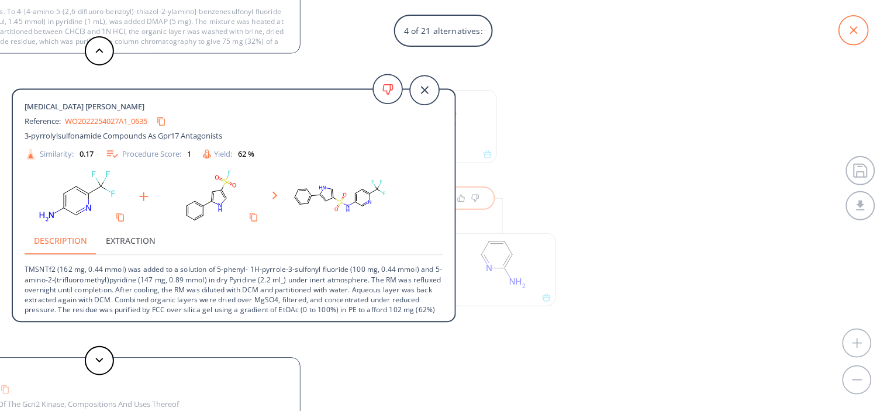
click at [857, 34] on icon at bounding box center [853, 30] width 29 height 29
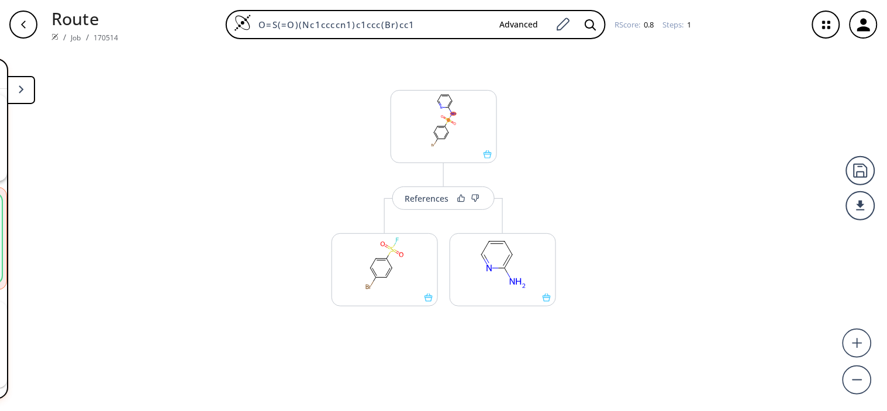
click at [232, 317] on div "References More routes from here More routes from here" at bounding box center [443, 225] width 887 height 353
